Goal: Navigation & Orientation: Find specific page/section

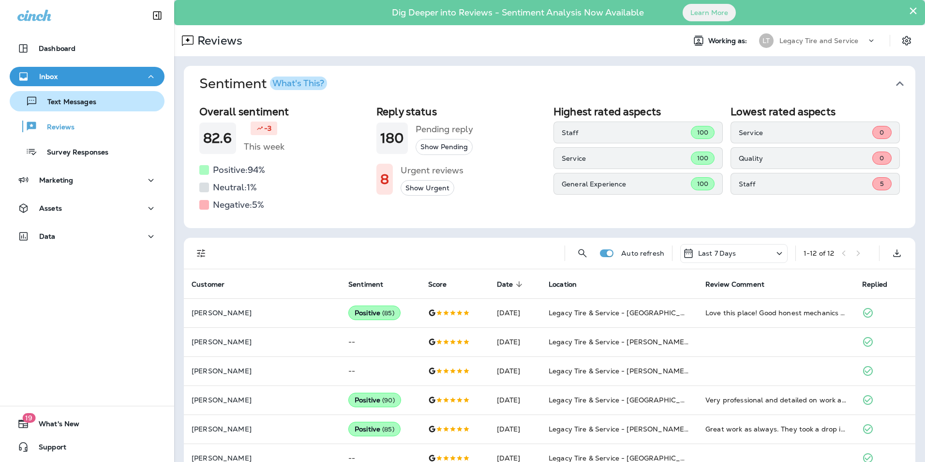
click at [107, 102] on div "Text Messages" at bounding box center [87, 101] width 147 height 15
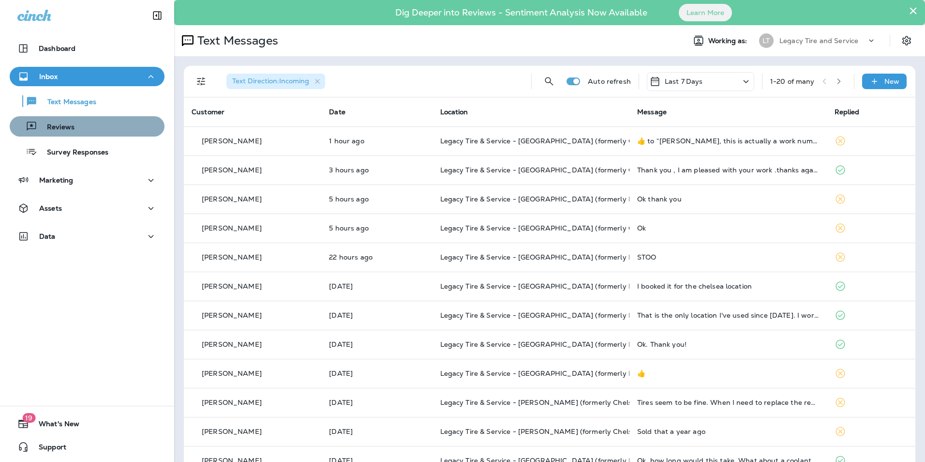
click at [91, 118] on button "Reviews" at bounding box center [87, 126] width 155 height 20
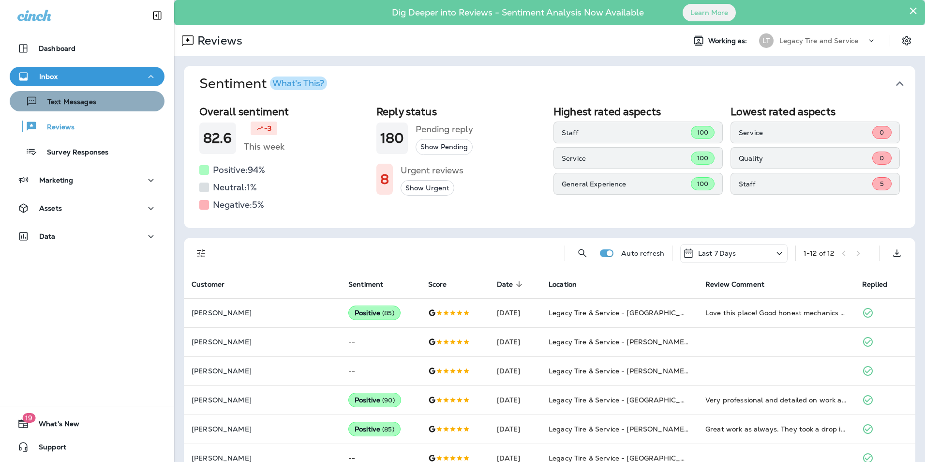
click at [91, 105] on p "Text Messages" at bounding box center [67, 102] width 59 height 9
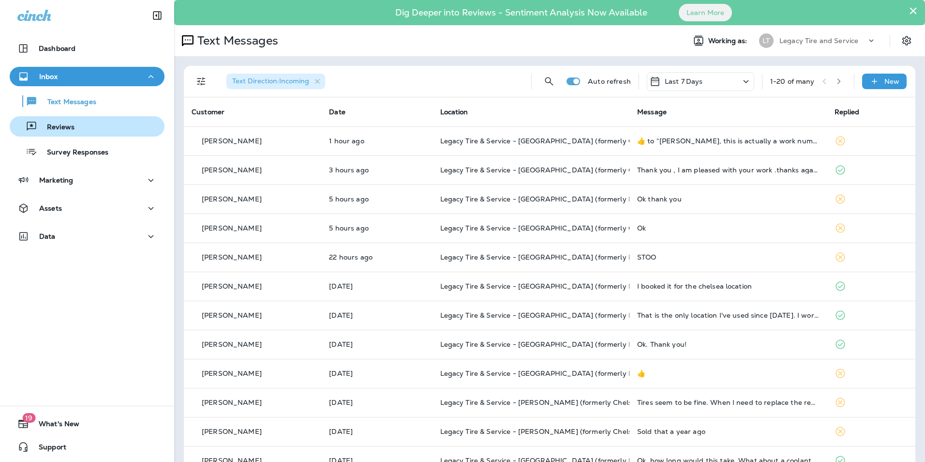
click at [82, 124] on div "Reviews" at bounding box center [87, 126] width 147 height 15
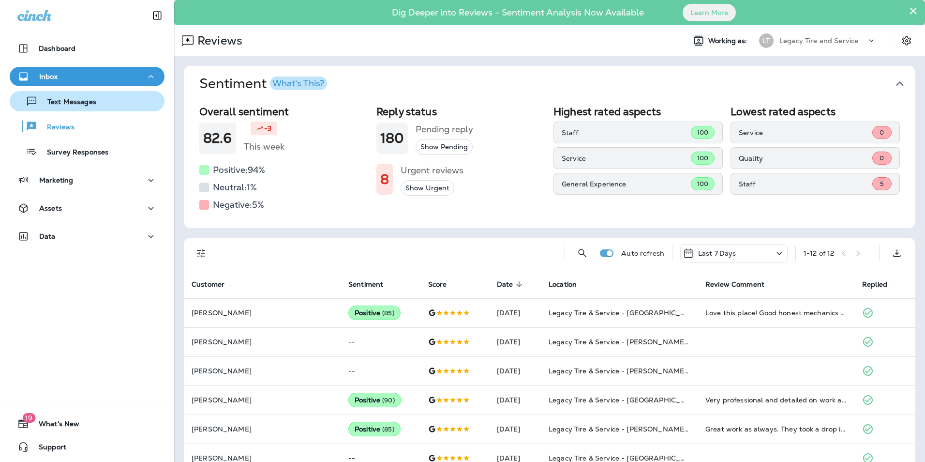
click at [80, 108] on button "Text Messages" at bounding box center [87, 101] width 155 height 20
